Goal: Task Accomplishment & Management: Manage account settings

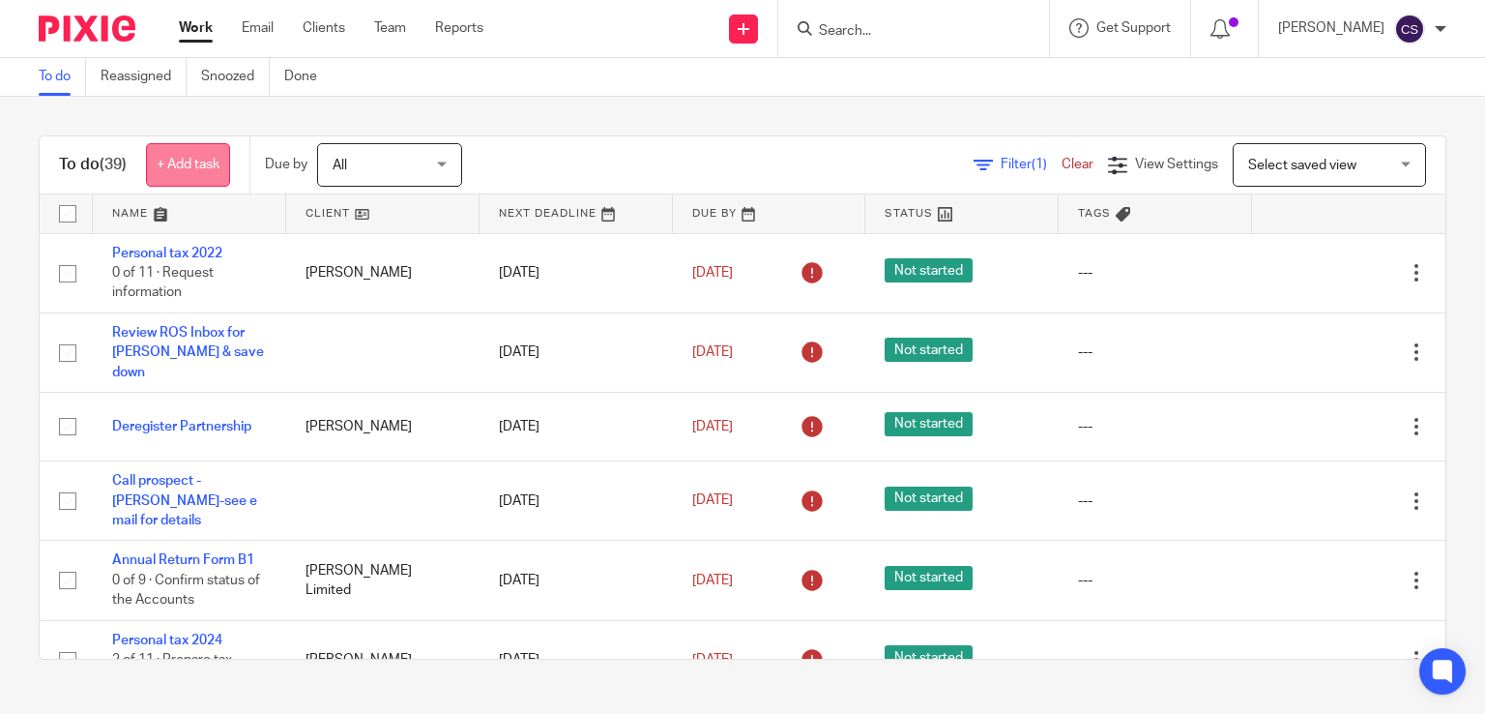
click at [164, 167] on link "+ Add task" at bounding box center [188, 165] width 84 height 44
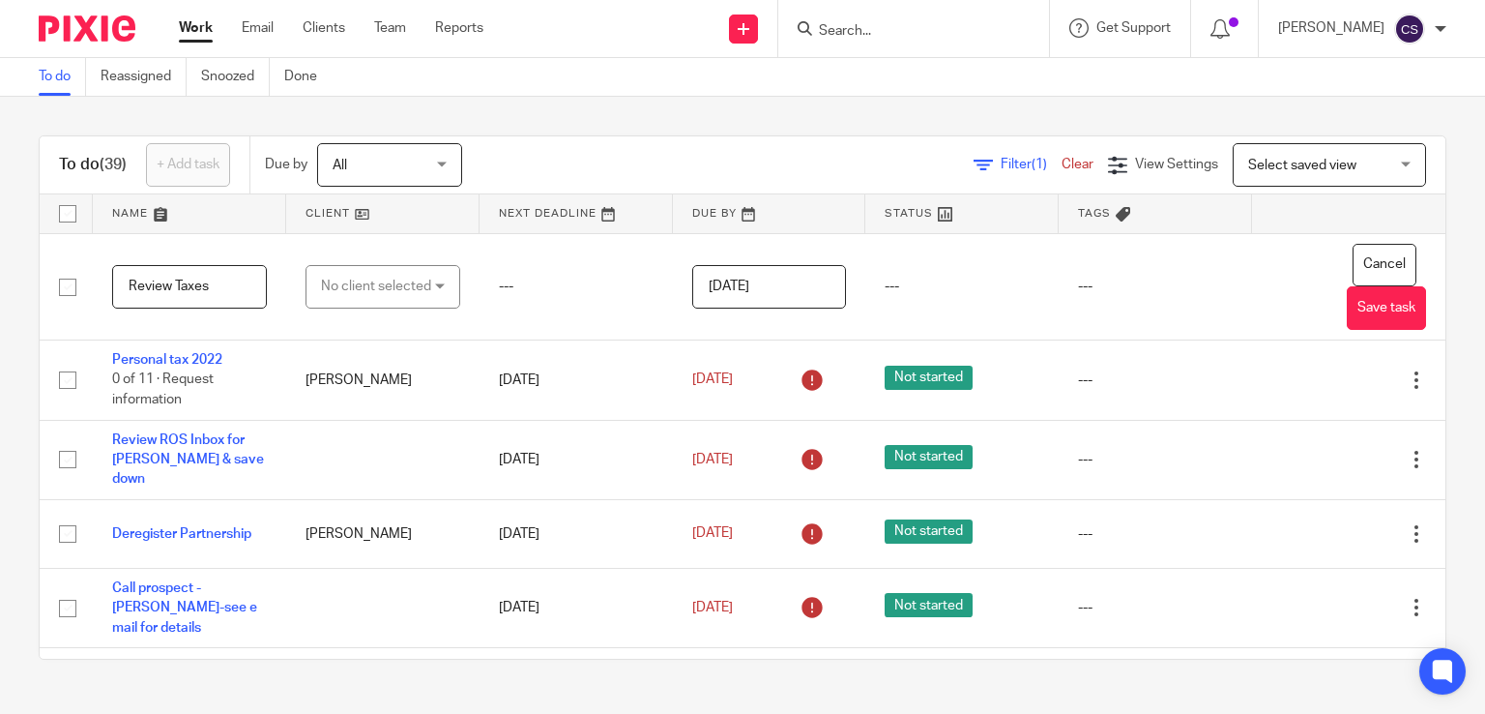
type input "Review Taxes"
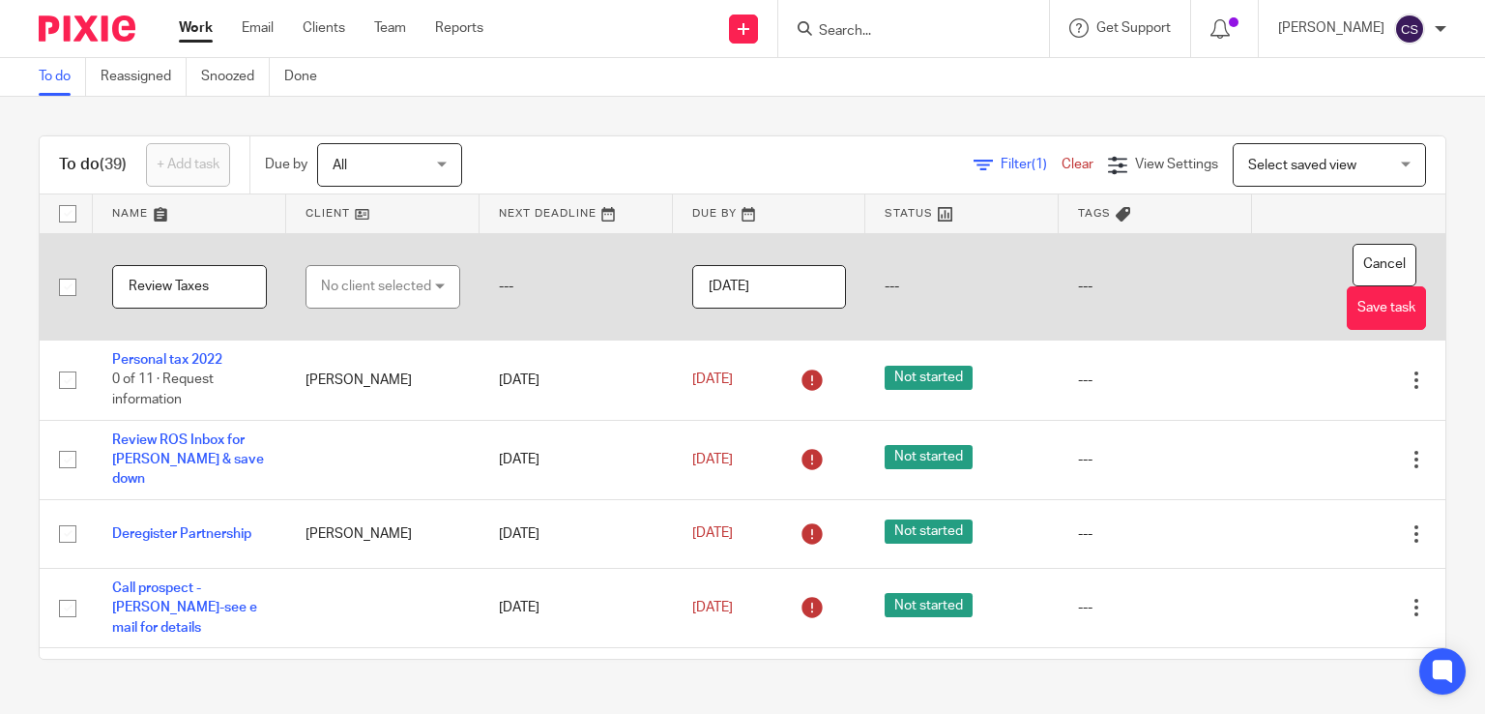
click at [368, 276] on td "No client selected No client selected Aaron Whelan ABC Adam Murphy Advanced Agr…" at bounding box center [382, 286] width 193 height 107
click at [361, 287] on div "No client selected" at bounding box center [376, 286] width 110 height 41
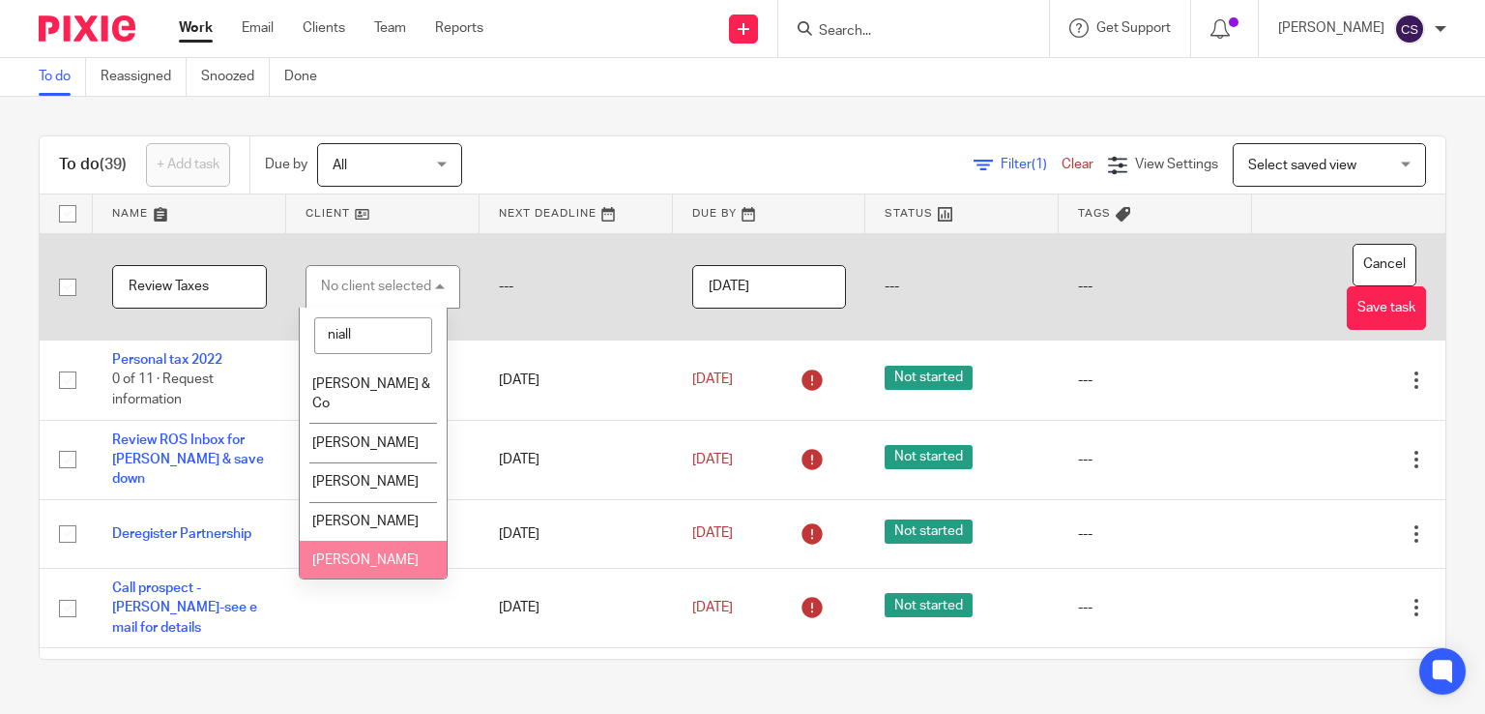
type input "niall"
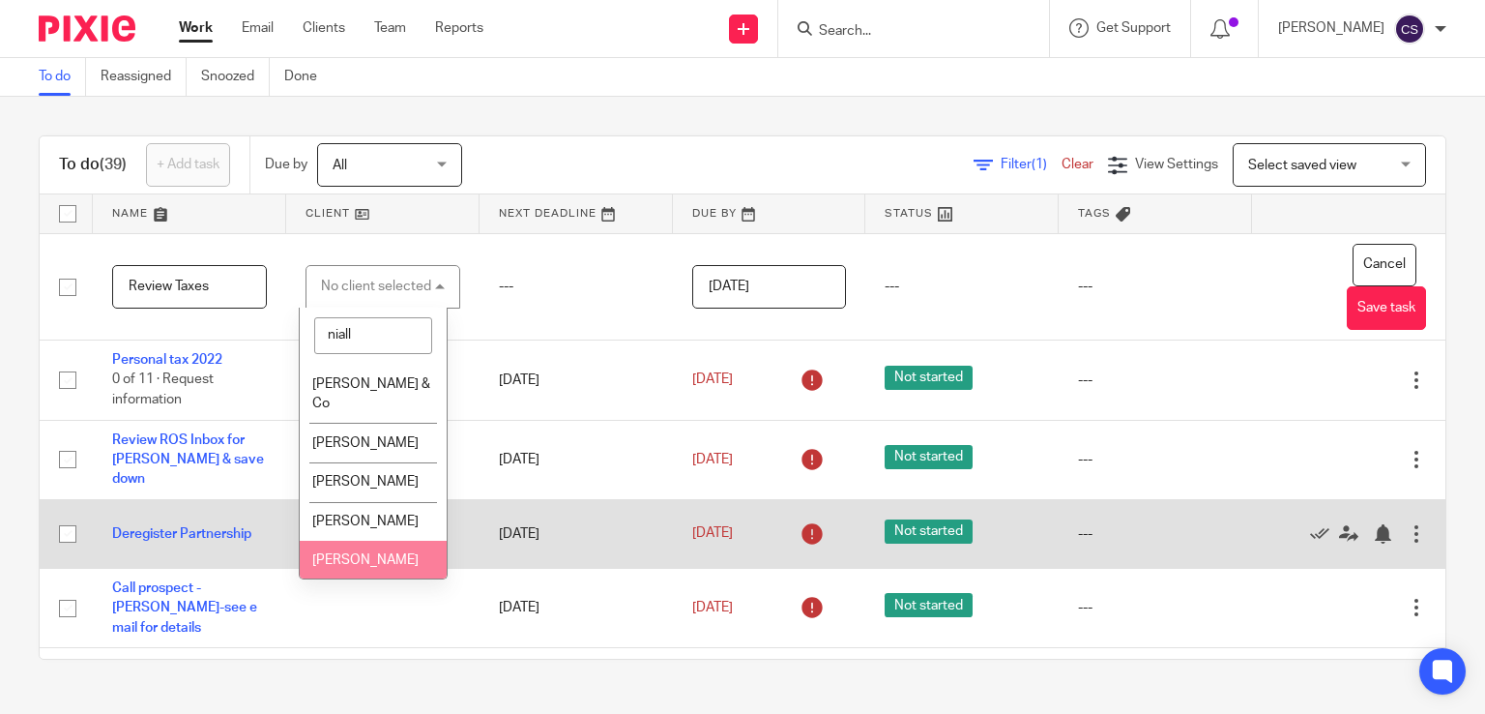
drag, startPoint x: 356, startPoint y: 527, endPoint x: 416, endPoint y: 503, distance: 64.6
click at [356, 541] on li "[PERSON_NAME]" at bounding box center [373, 561] width 146 height 40
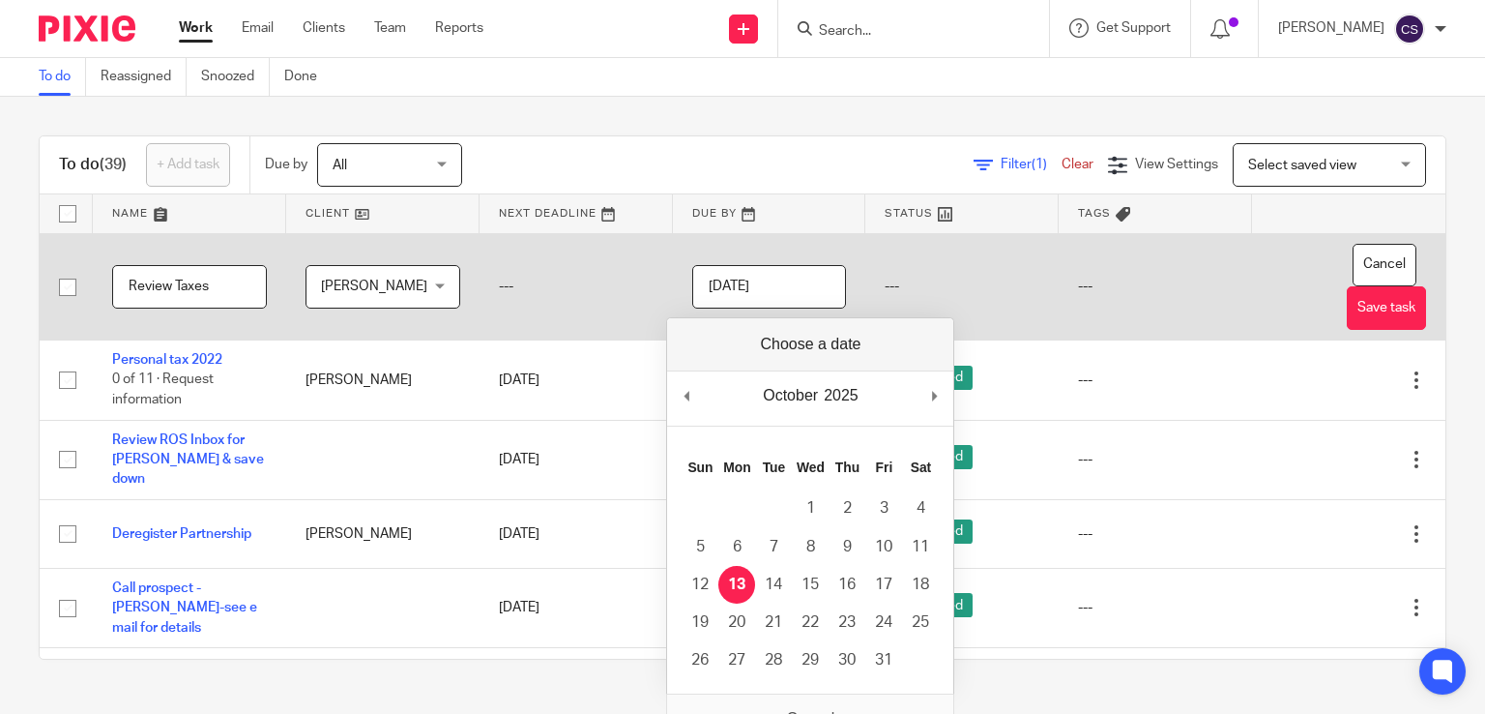
click at [758, 292] on input "[DATE]" at bounding box center [769, 287] width 155 height 44
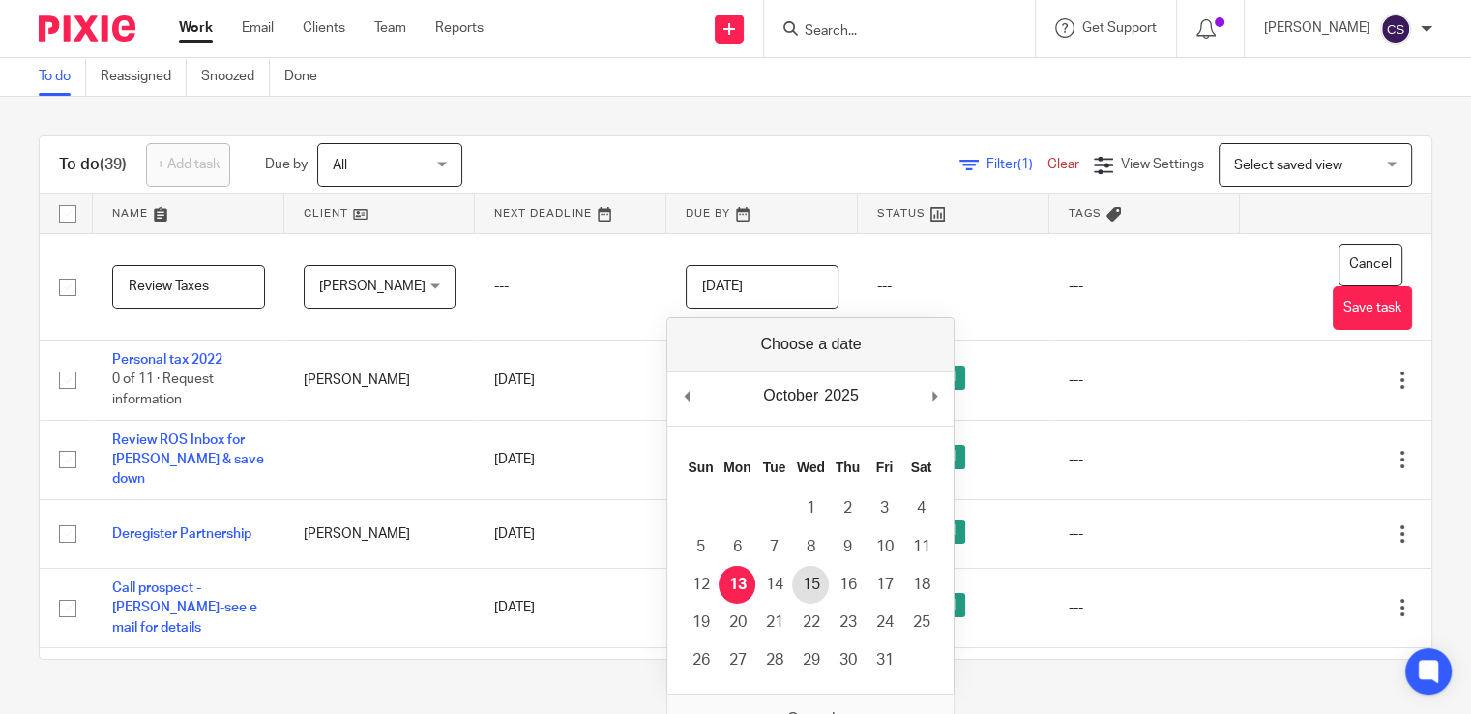
type input "2025-10-15"
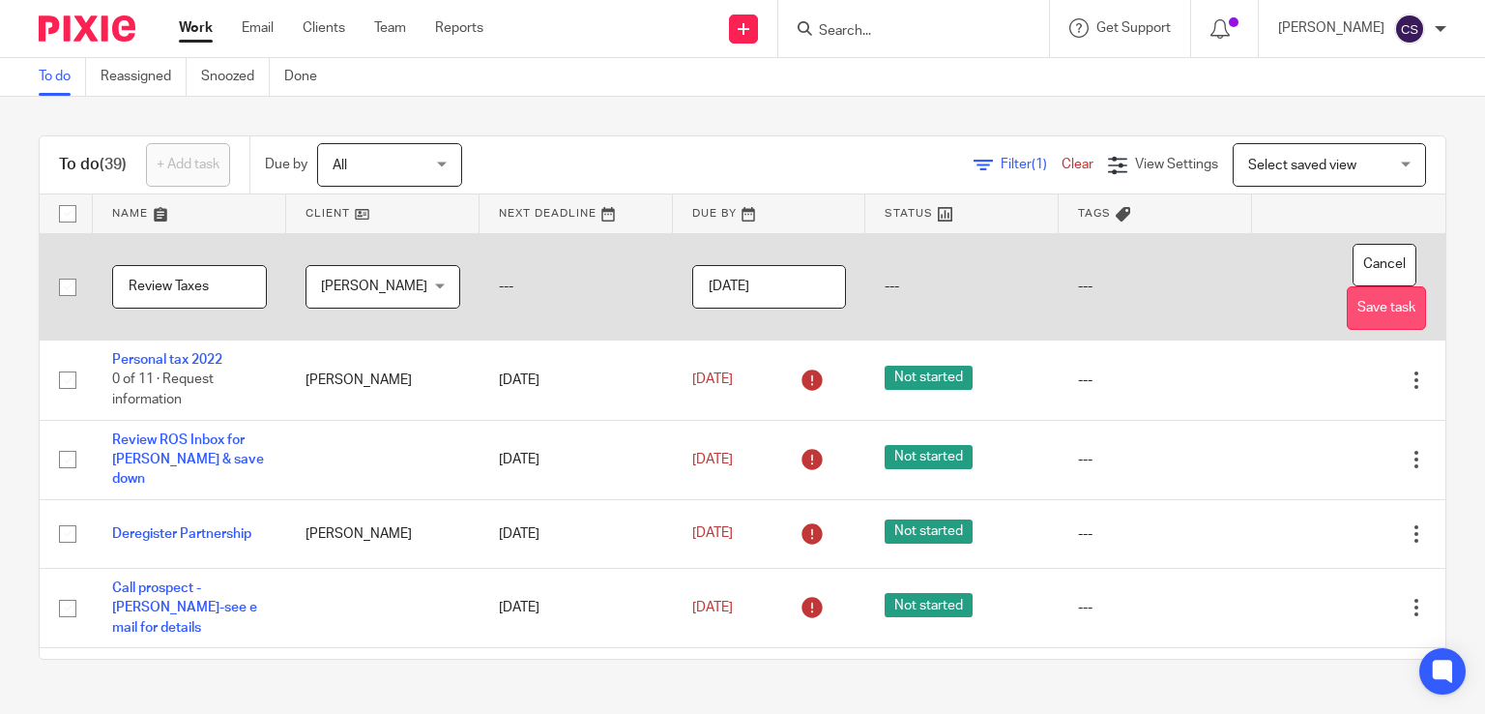
click at [1347, 307] on button "Save task" at bounding box center [1386, 308] width 79 height 44
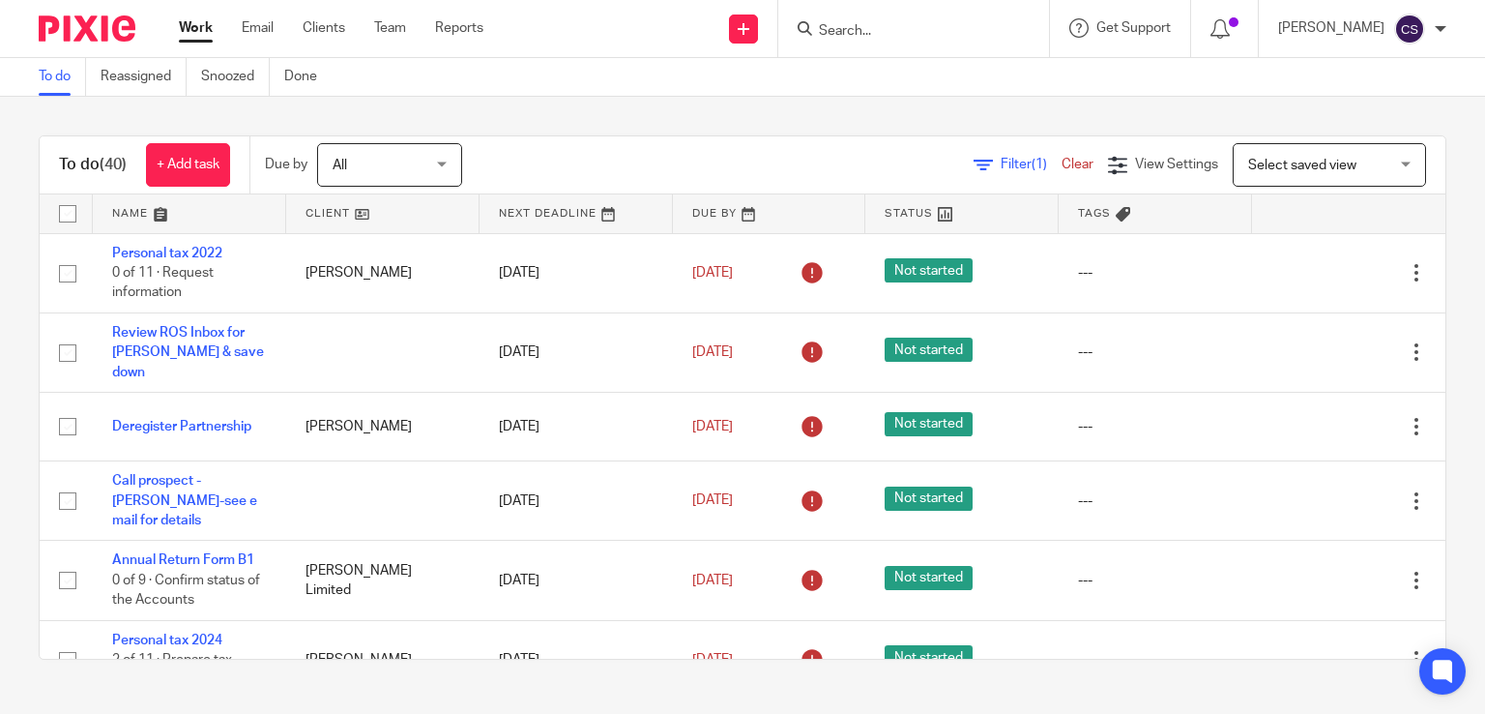
click at [143, 206] on link at bounding box center [189, 213] width 193 height 39
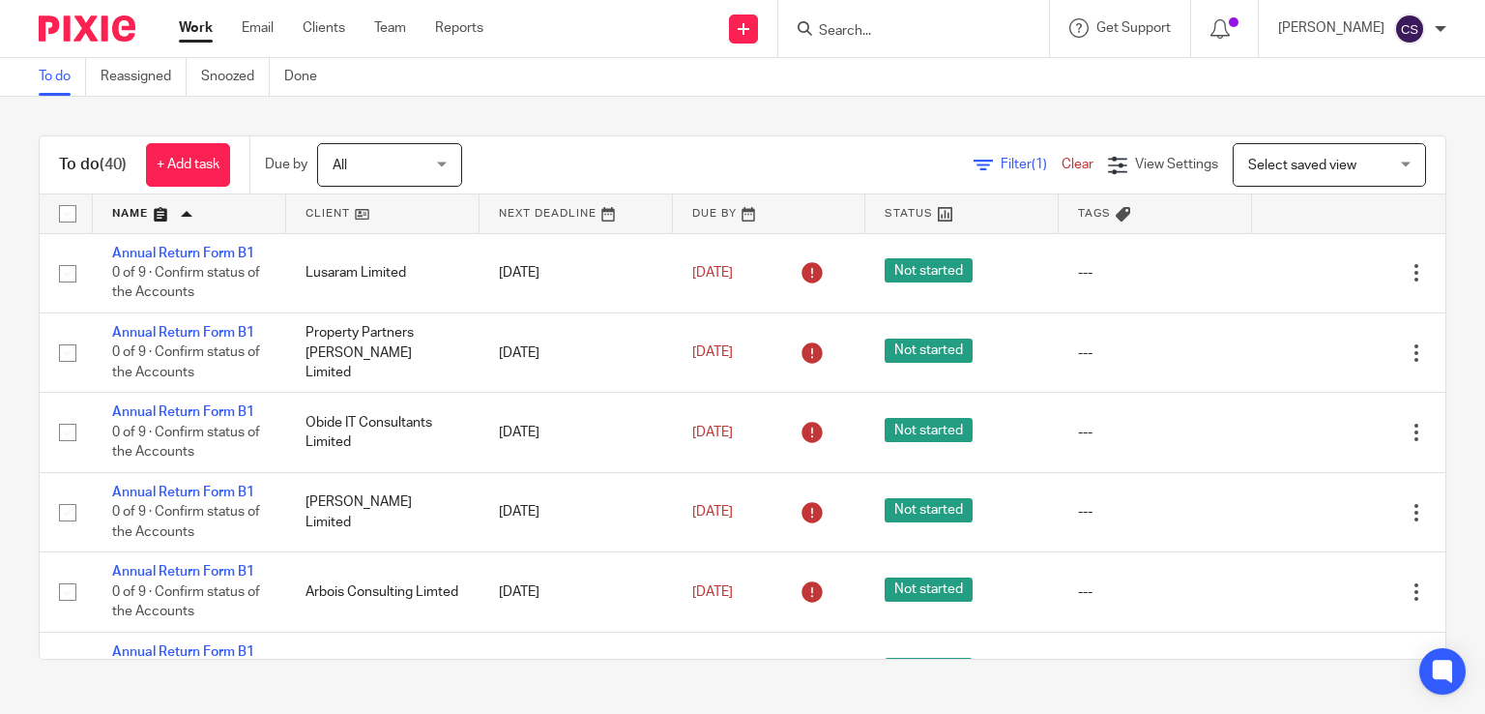
click at [127, 216] on link at bounding box center [189, 213] width 193 height 39
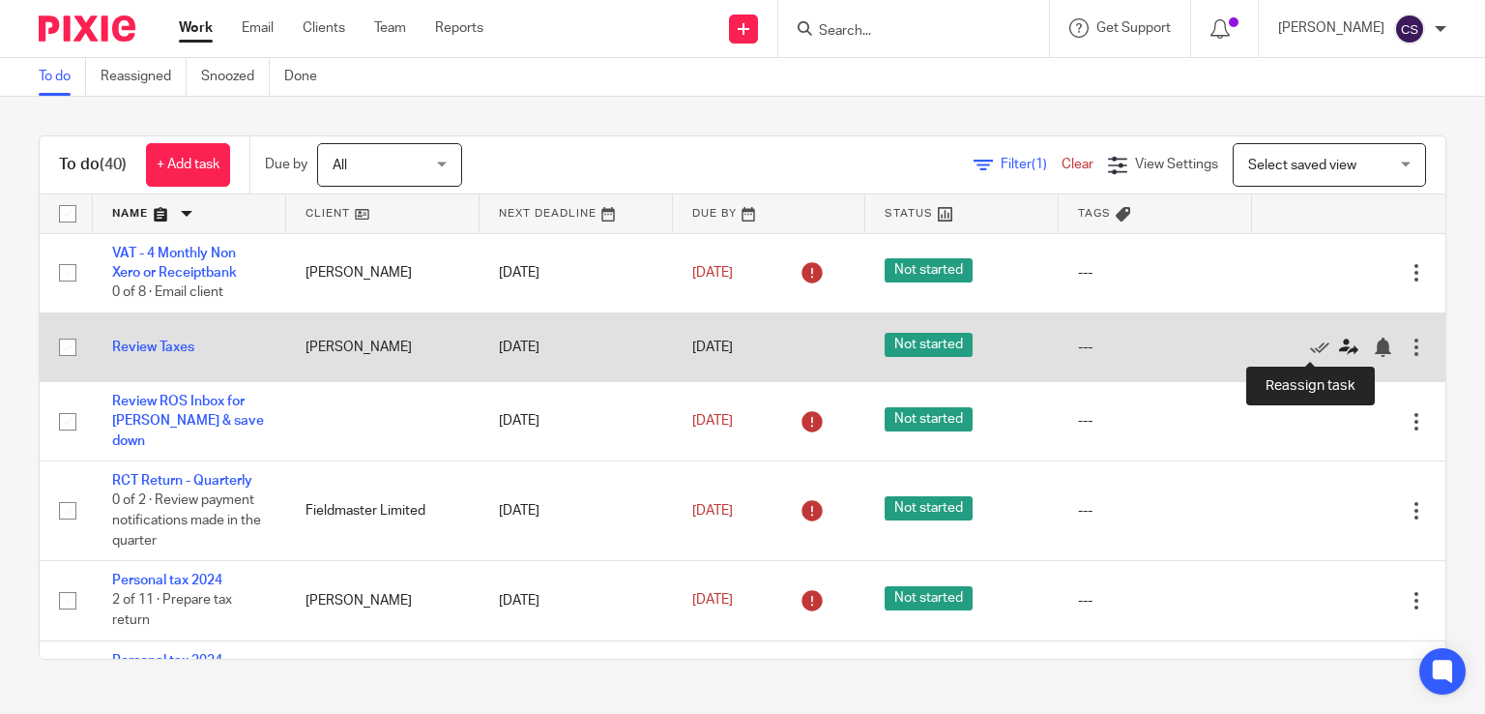
click at [1339, 353] on icon at bounding box center [1348, 346] width 19 height 19
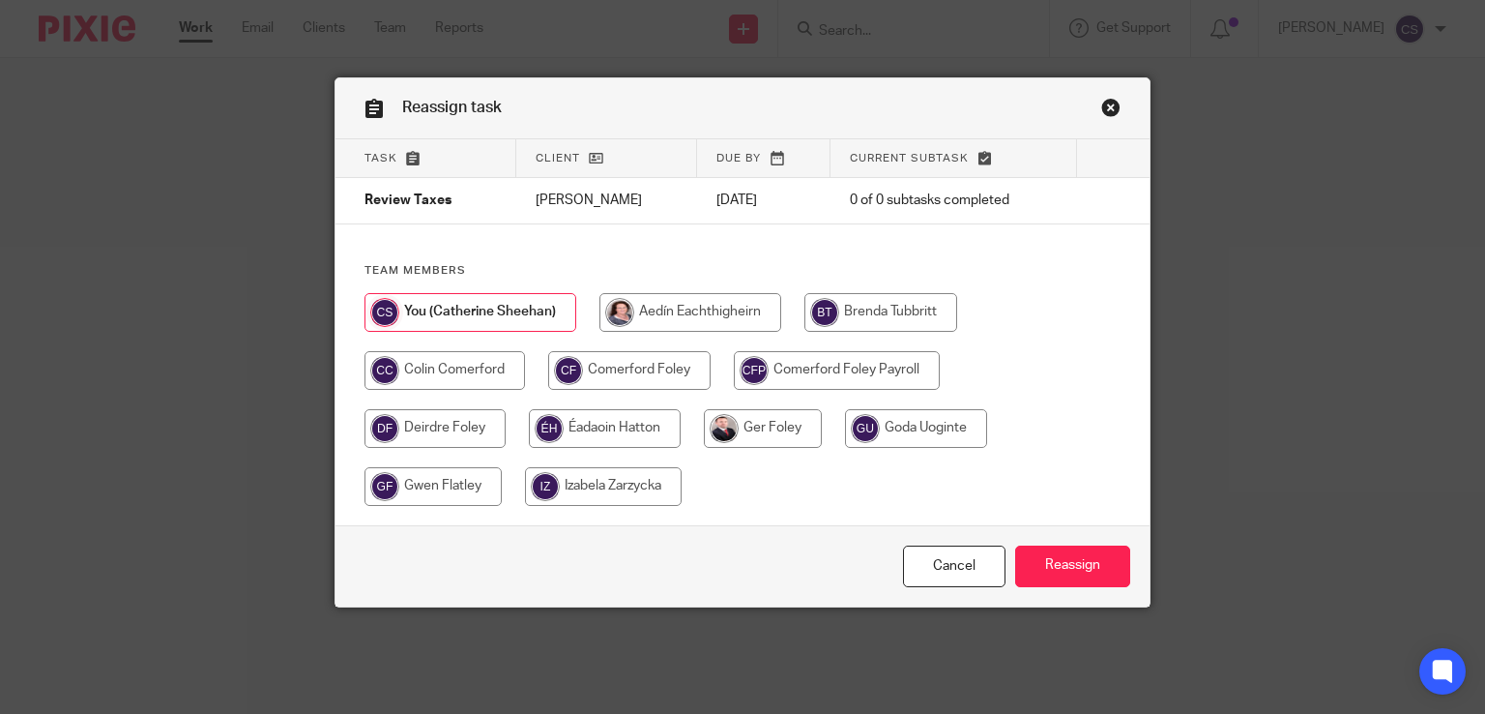
click at [410, 372] on input "radio" at bounding box center [445, 370] width 161 height 39
radio input "true"
click at [1078, 562] on input "Reassign" at bounding box center [1072, 566] width 115 height 42
